Goal: Information Seeking & Learning: Learn about a topic

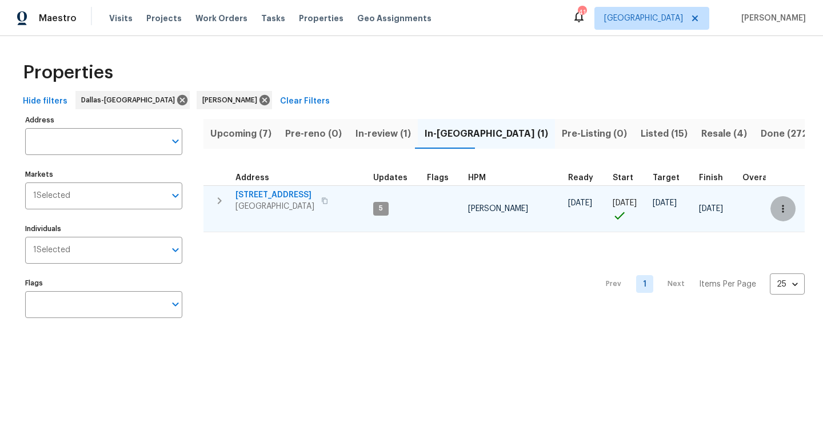
click at [781, 208] on icon "button" at bounding box center [783, 208] width 11 height 11
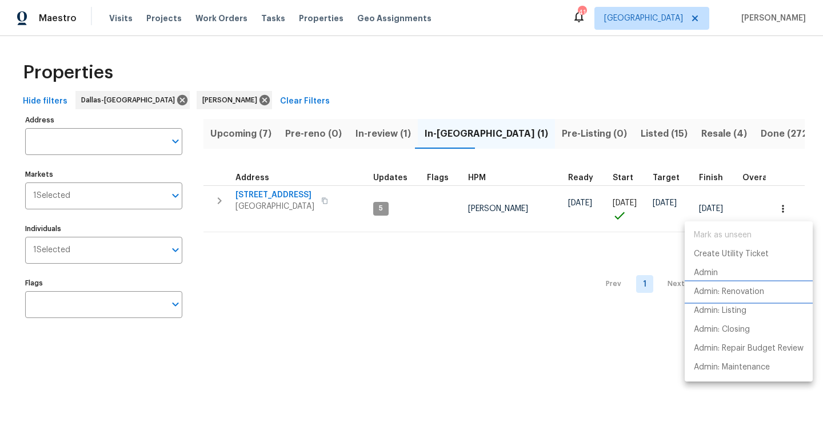
click at [735, 290] on p "Admin: Renovation" at bounding box center [729, 292] width 70 height 12
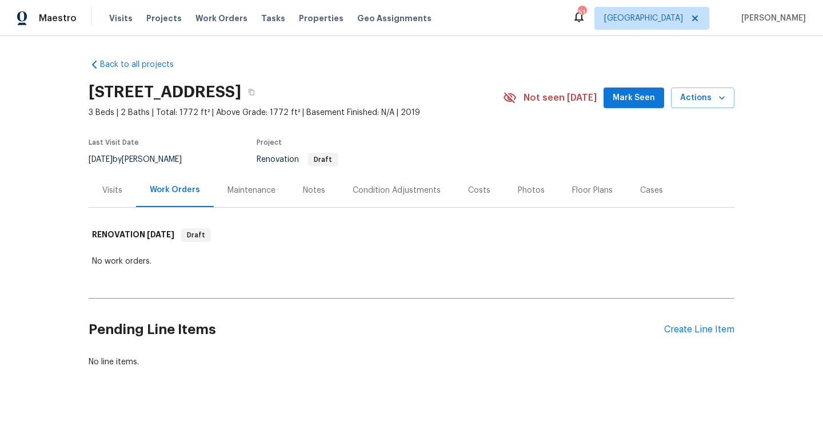
click at [117, 186] on div "Visits" at bounding box center [112, 190] width 20 height 11
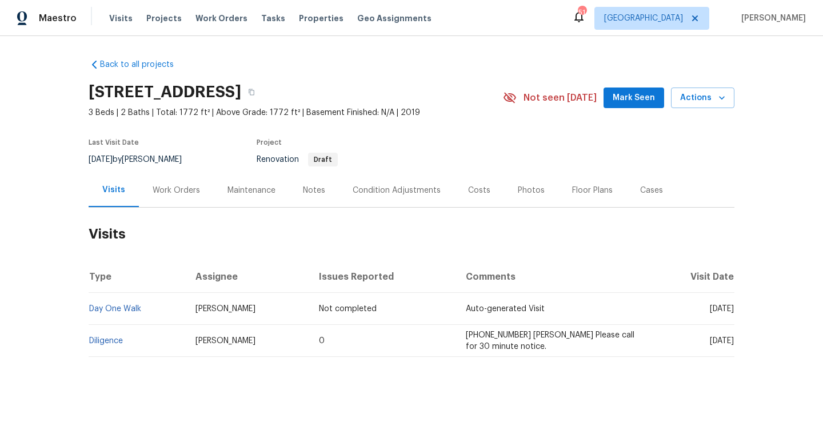
click at [468, 190] on div "Costs" at bounding box center [479, 190] width 22 height 11
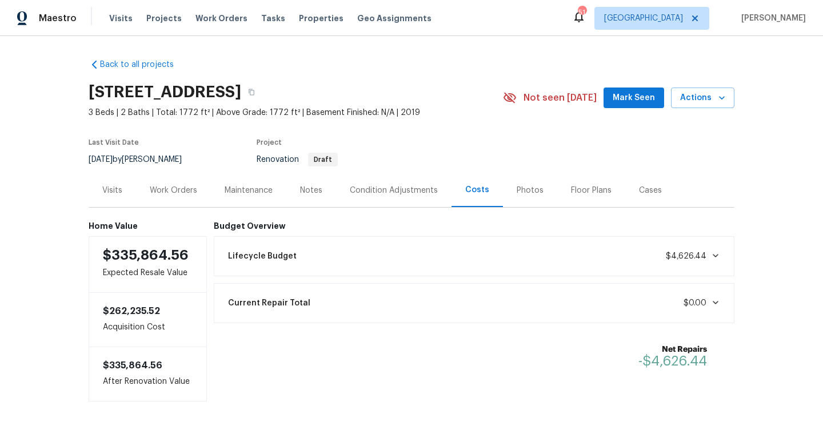
click at [387, 181] on div "Condition Adjustments" at bounding box center [393, 190] width 115 height 34
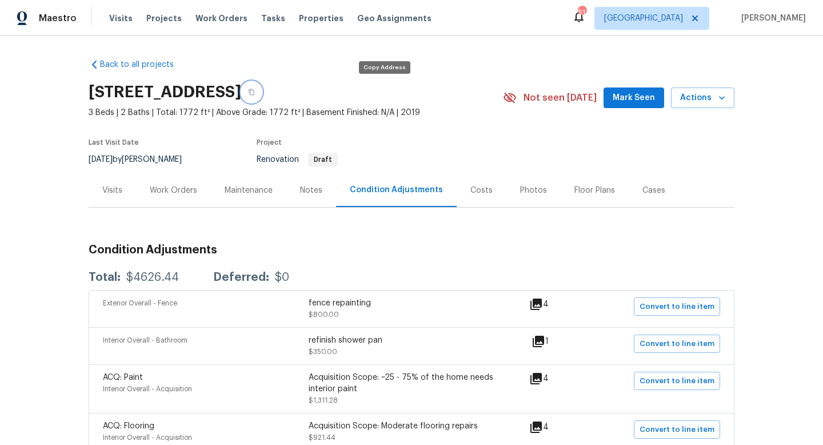
click at [255, 92] on icon "button" at bounding box center [251, 92] width 7 height 7
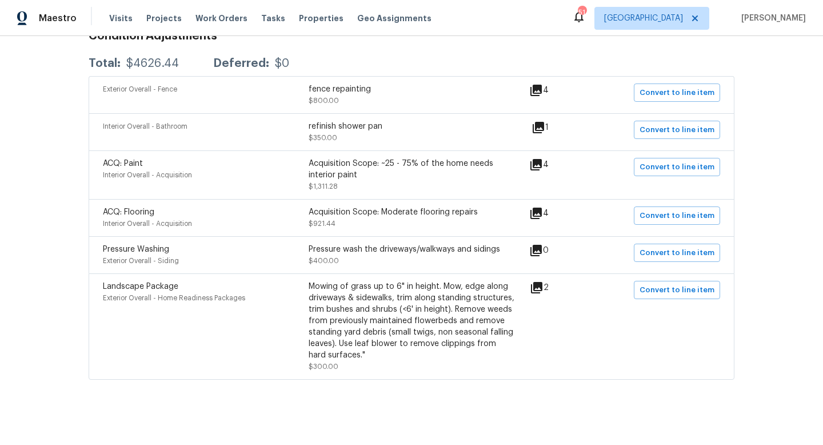
scroll to position [219, 0]
